Goal: Find contact information: Find contact information

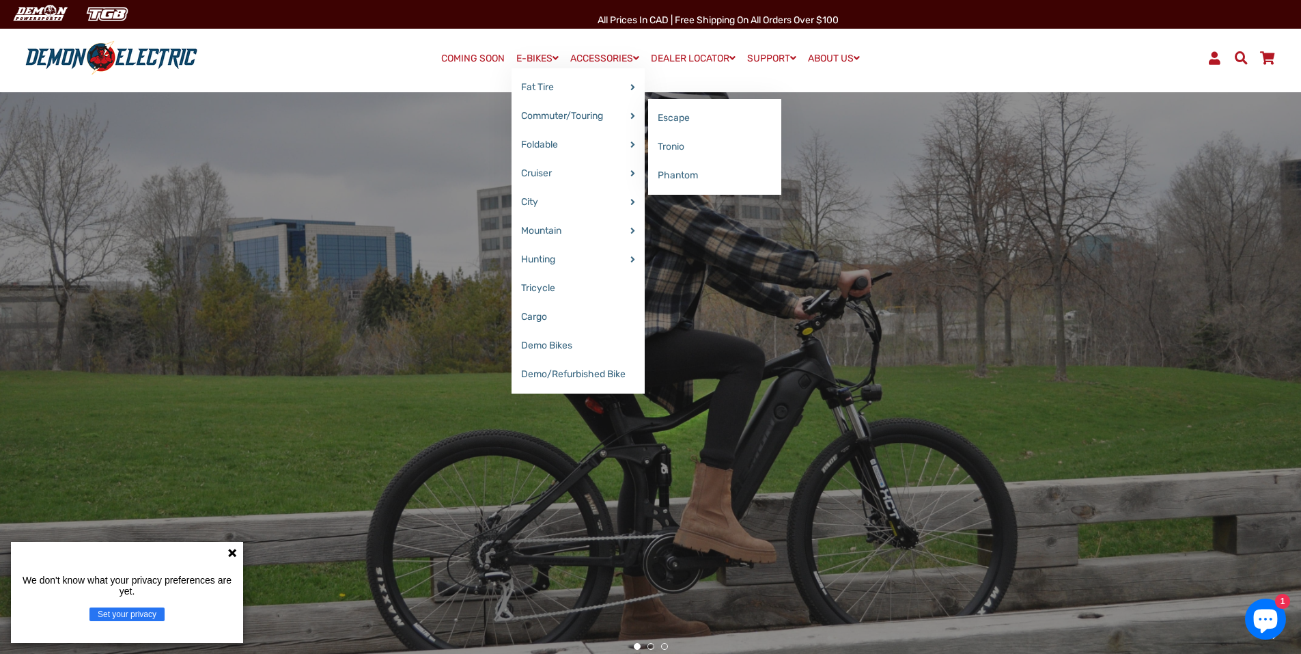
click at [701, 184] on link "Phantom" at bounding box center [714, 175] width 133 height 29
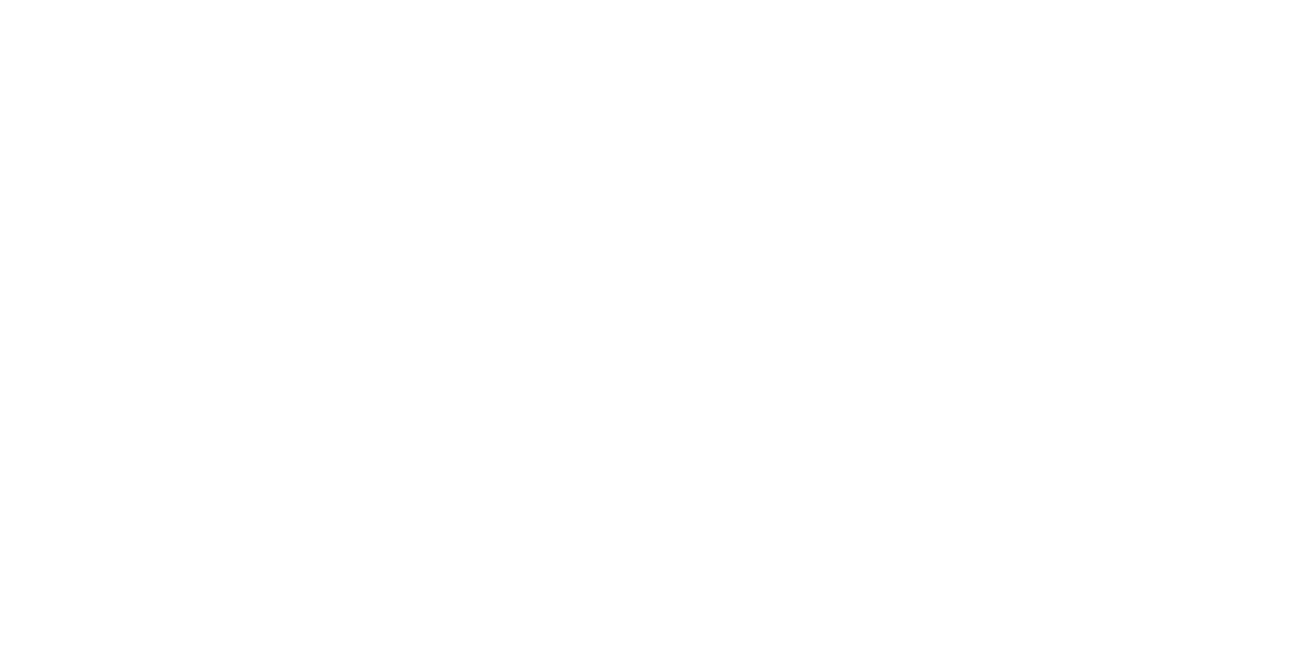
select select "******"
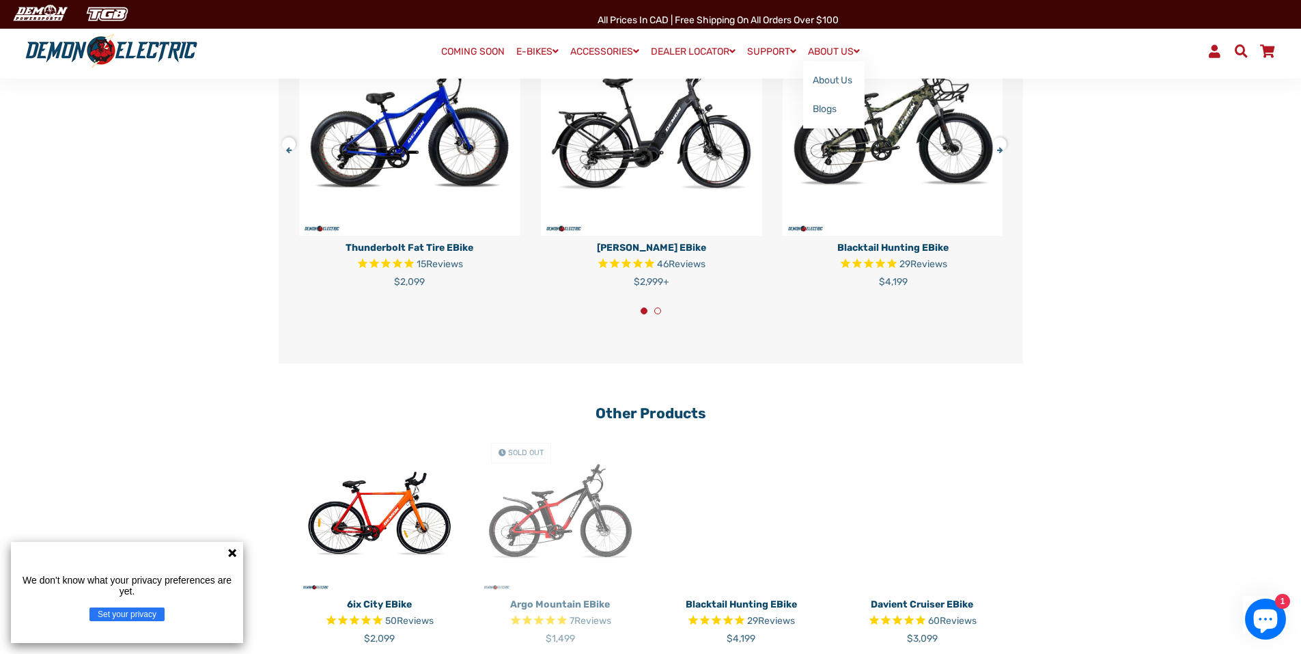
scroll to position [4089, 0]
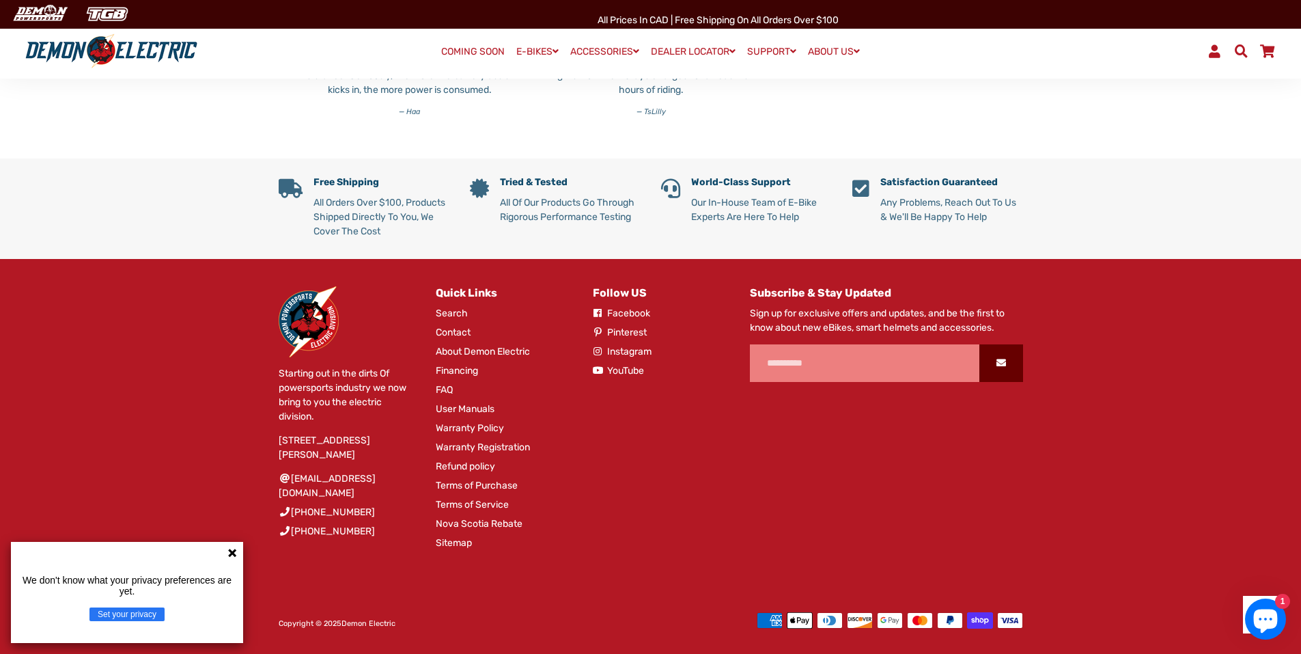
click at [461, 322] on li "Search" at bounding box center [504, 315] width 137 height 19
click at [454, 334] on link "Contact" at bounding box center [453, 332] width 35 height 14
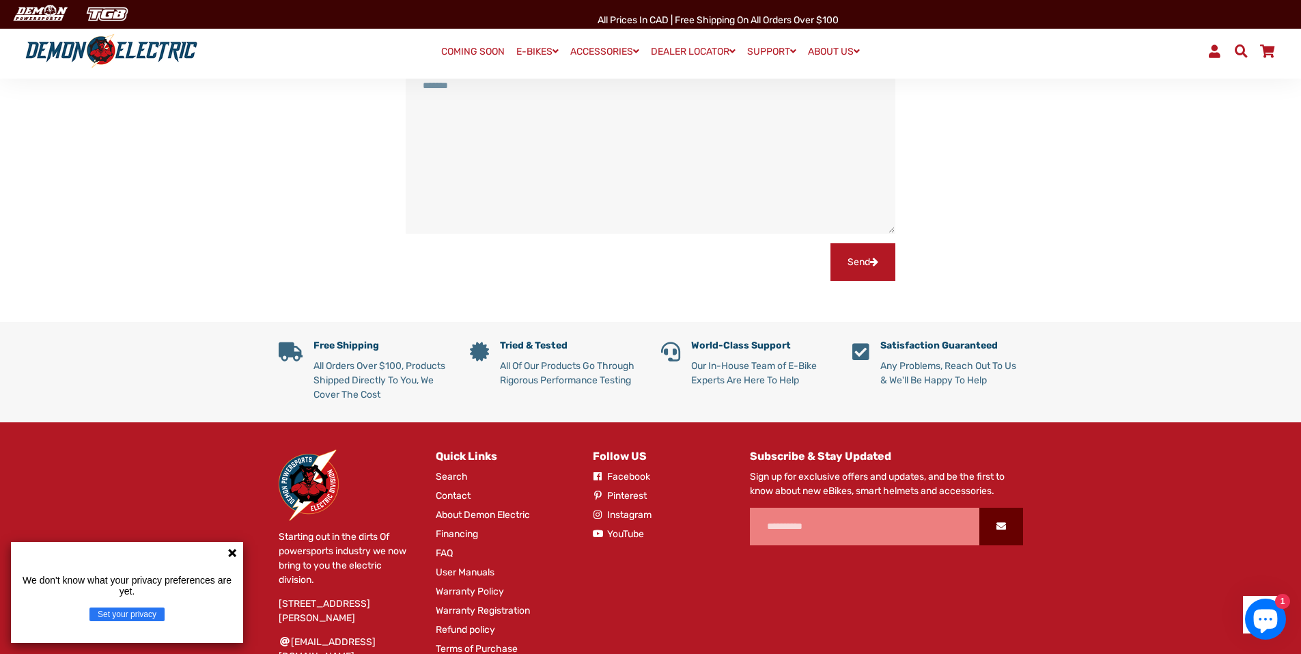
scroll to position [575, 0]
